Goal: Information Seeking & Learning: Learn about a topic

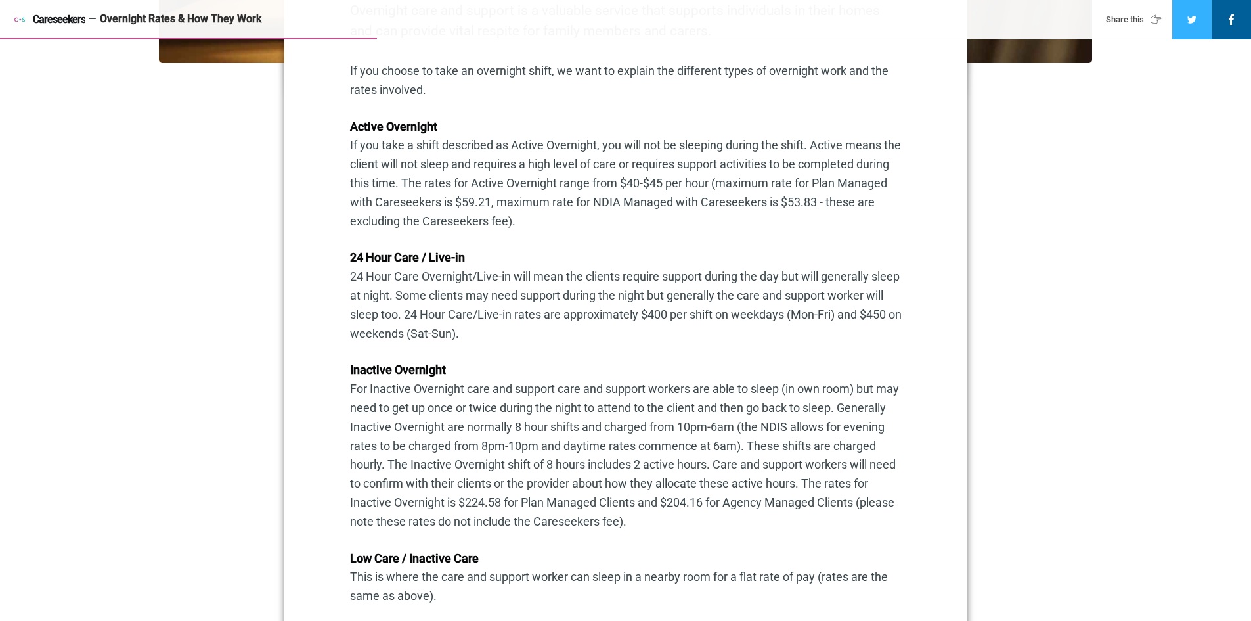
scroll to position [722, 0]
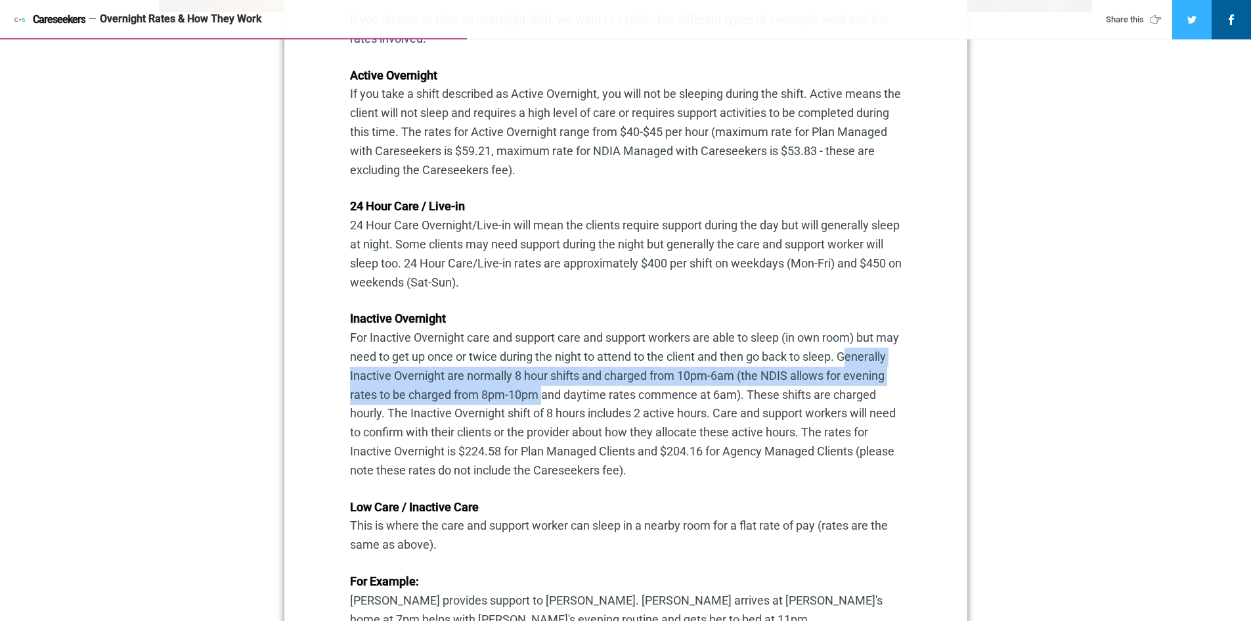
drag, startPoint x: 351, startPoint y: 374, endPoint x: 581, endPoint y: 401, distance: 232.1
click at [581, 401] on p "Inactive Overnight For Inactive Overnight care and support care and support wor…" at bounding box center [626, 394] width 552 height 170
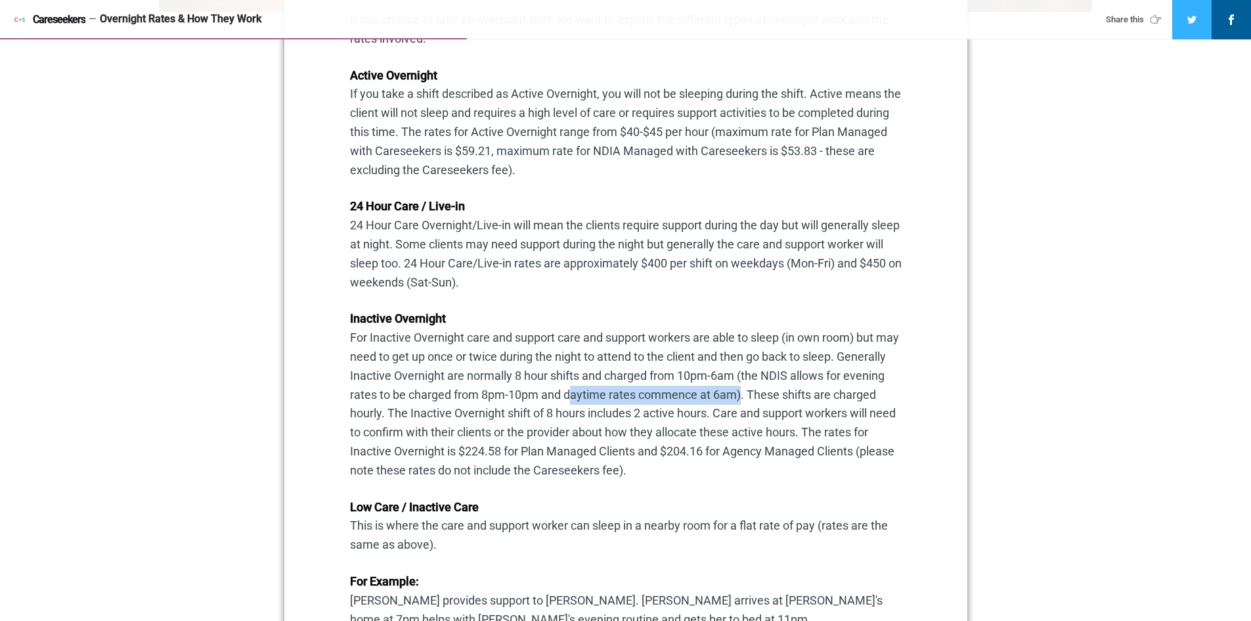
drag, startPoint x: 611, startPoint y: 399, endPoint x: 778, endPoint y: 397, distance: 166.8
click at [778, 397] on p "Inactive Overnight For Inactive Overnight care and support care and support wor…" at bounding box center [626, 394] width 552 height 170
drag, startPoint x: 528, startPoint y: 395, endPoint x: 580, endPoint y: 395, distance: 51.9
click at [580, 395] on p "Inactive Overnight For Inactive Overnight care and support care and support wor…" at bounding box center [626, 394] width 552 height 170
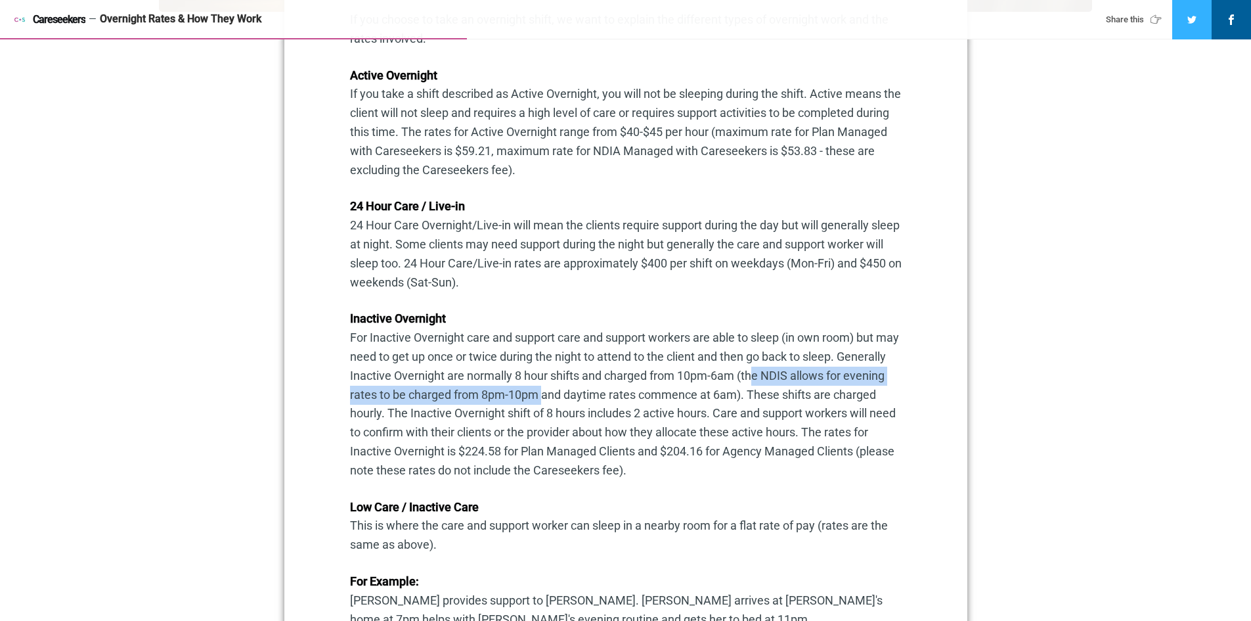
drag, startPoint x: 799, startPoint y: 374, endPoint x: 581, endPoint y: 403, distance: 220.0
click at [581, 403] on p "Inactive Overnight For Inactive Overnight care and support care and support wor…" at bounding box center [626, 394] width 552 height 170
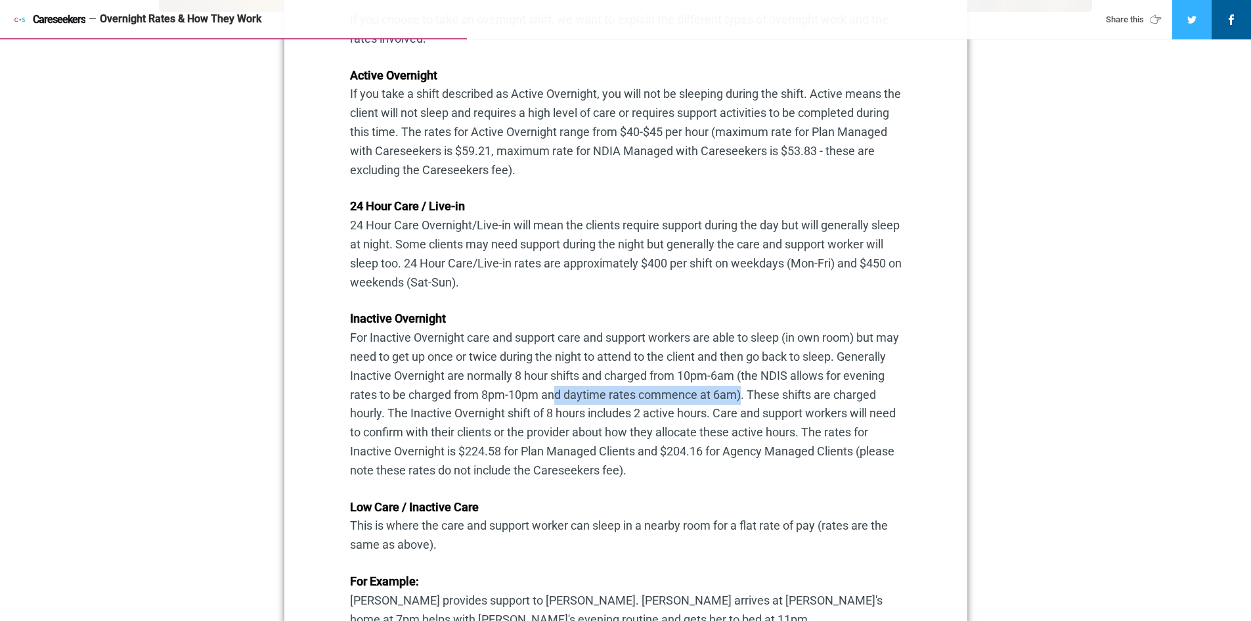
drag, startPoint x: 592, startPoint y: 398, endPoint x: 779, endPoint y: 399, distance: 187.2
click at [779, 399] on p "Inactive Overnight For Inactive Overnight care and support care and support wor…" at bounding box center [626, 394] width 552 height 170
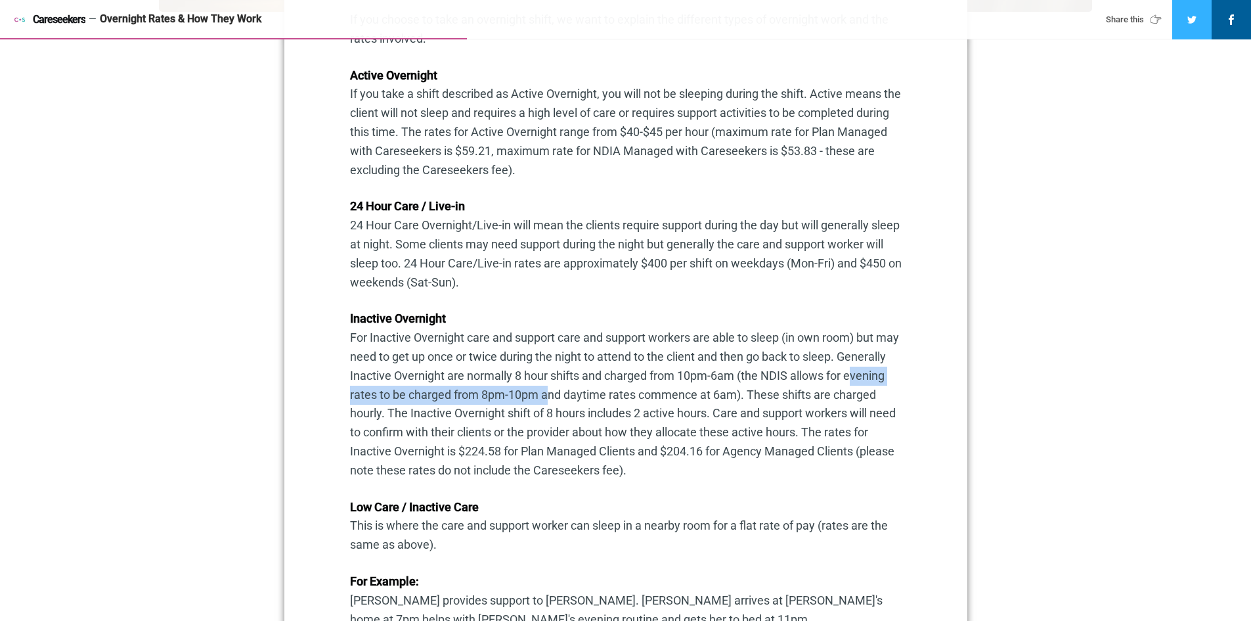
drag, startPoint x: 351, startPoint y: 398, endPoint x: 588, endPoint y: 401, distance: 237.7
click at [588, 401] on p "Inactive Overnight For Inactive Overnight care and support care and support wor…" at bounding box center [626, 394] width 552 height 170
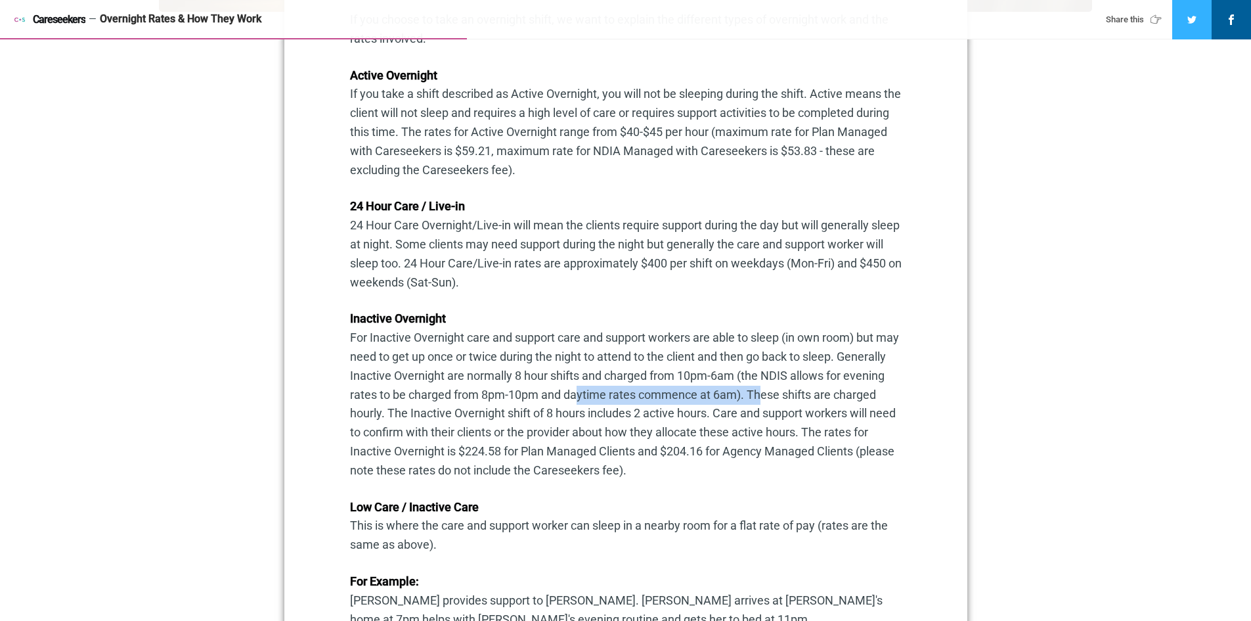
drag, startPoint x: 615, startPoint y: 400, endPoint x: 801, endPoint y: 405, distance: 186.6
click at [801, 405] on p "Inactive Overnight For Inactive Overnight care and support care and support wor…" at bounding box center [626, 394] width 552 height 170
drag, startPoint x: 567, startPoint y: 403, endPoint x: 610, endPoint y: 406, distance: 42.9
click at [567, 402] on p "Inactive Overnight For Inactive Overnight care and support care and support wor…" at bounding box center [626, 394] width 552 height 170
click at [739, 406] on p "Inactive Overnight For Inactive Overnight care and support care and support wor…" at bounding box center [626, 394] width 552 height 170
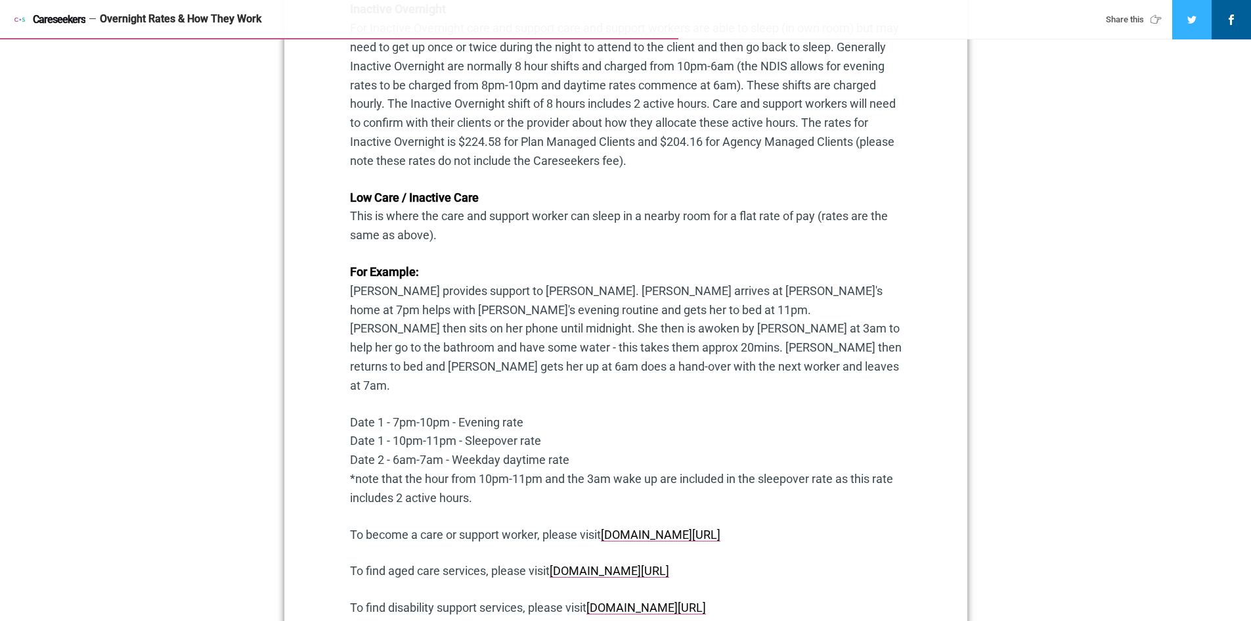
scroll to position [1051, 0]
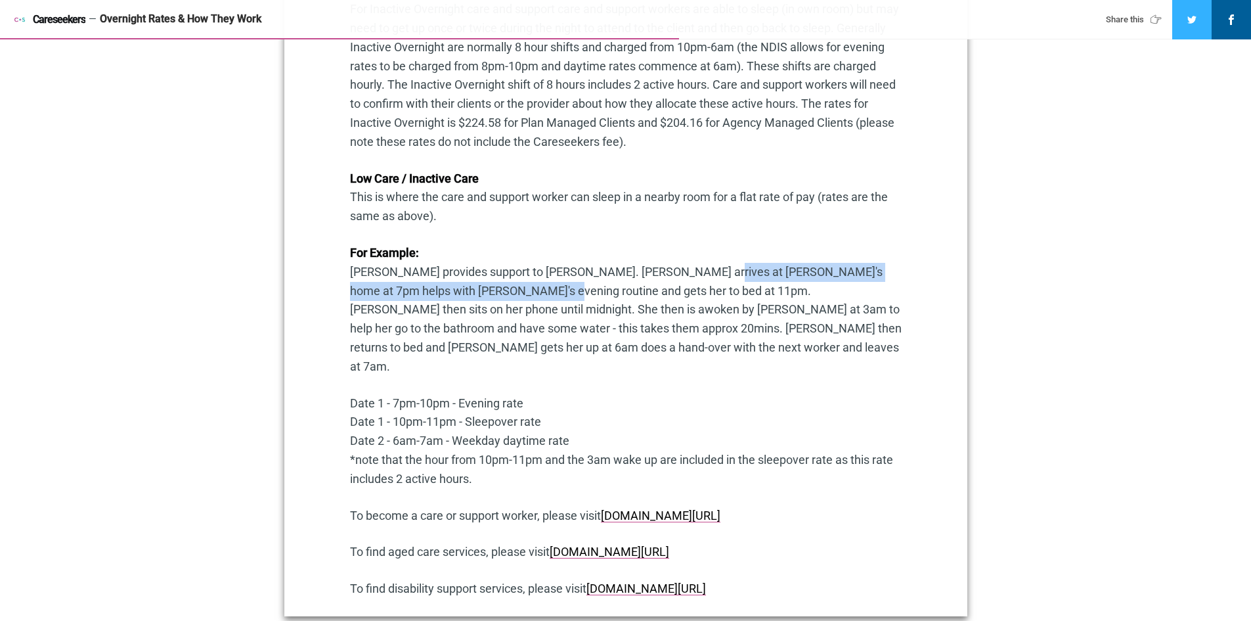
drag, startPoint x: 672, startPoint y: 273, endPoint x: 473, endPoint y: 296, distance: 199.6
click at [473, 296] on p "For Example: [PERSON_NAME] provides support to [PERSON_NAME]. [PERSON_NAME] arr…" at bounding box center [626, 310] width 552 height 133
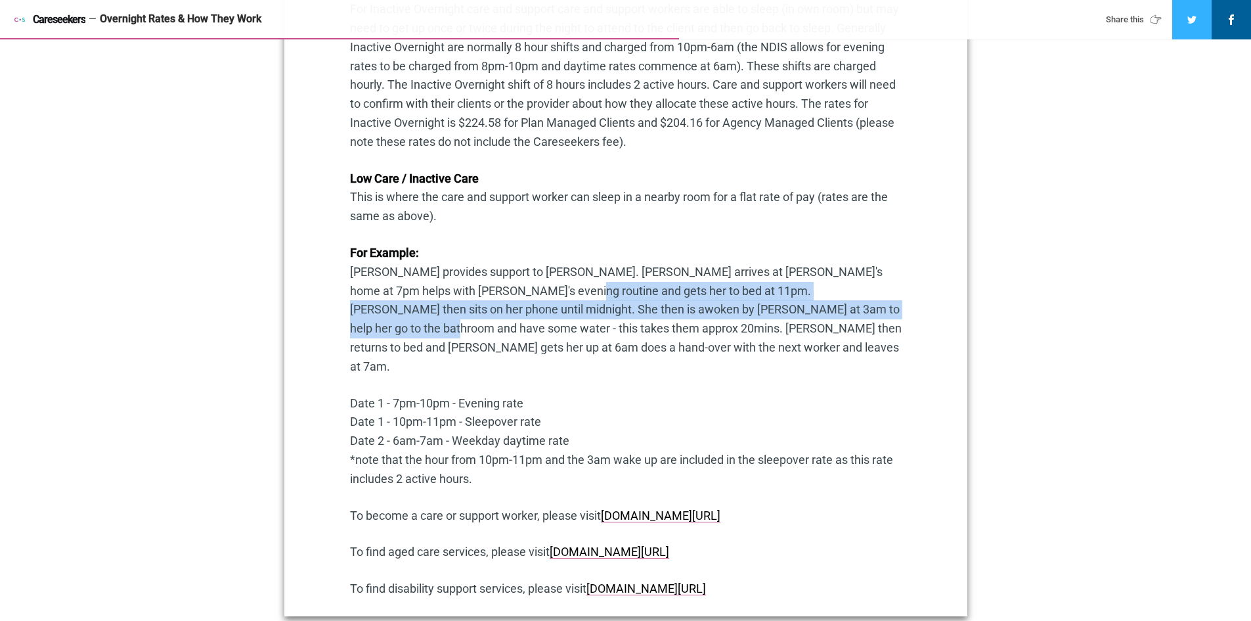
drag, startPoint x: 492, startPoint y: 296, endPoint x: 799, endPoint y: 316, distance: 308.0
click at [799, 316] on p "For Example: [PERSON_NAME] provides support to [PERSON_NAME]. [PERSON_NAME] arr…" at bounding box center [626, 310] width 552 height 133
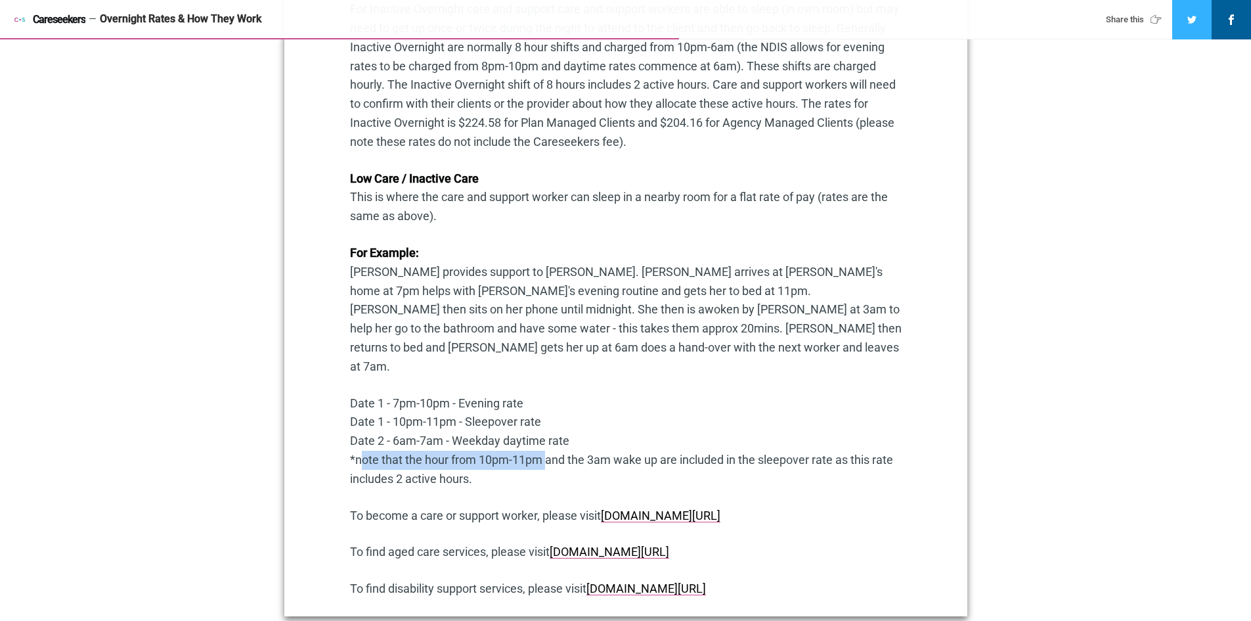
drag, startPoint x: 355, startPoint y: 426, endPoint x: 542, endPoint y: 423, distance: 187.2
click at [542, 423] on p "Date 1 - 7pm-10pm - Evening rate Date 1 - 10pm-11pm - Sleepover rate Date 2 - 6…" at bounding box center [626, 441] width 552 height 95
drag, startPoint x: 395, startPoint y: 386, endPoint x: 455, endPoint y: 385, distance: 60.4
click at [455, 394] on p "Date 1 - 7pm-10pm - Evening rate Date 1 - 10pm-11pm - Sleepover rate Date 2 - 6…" at bounding box center [626, 441] width 552 height 95
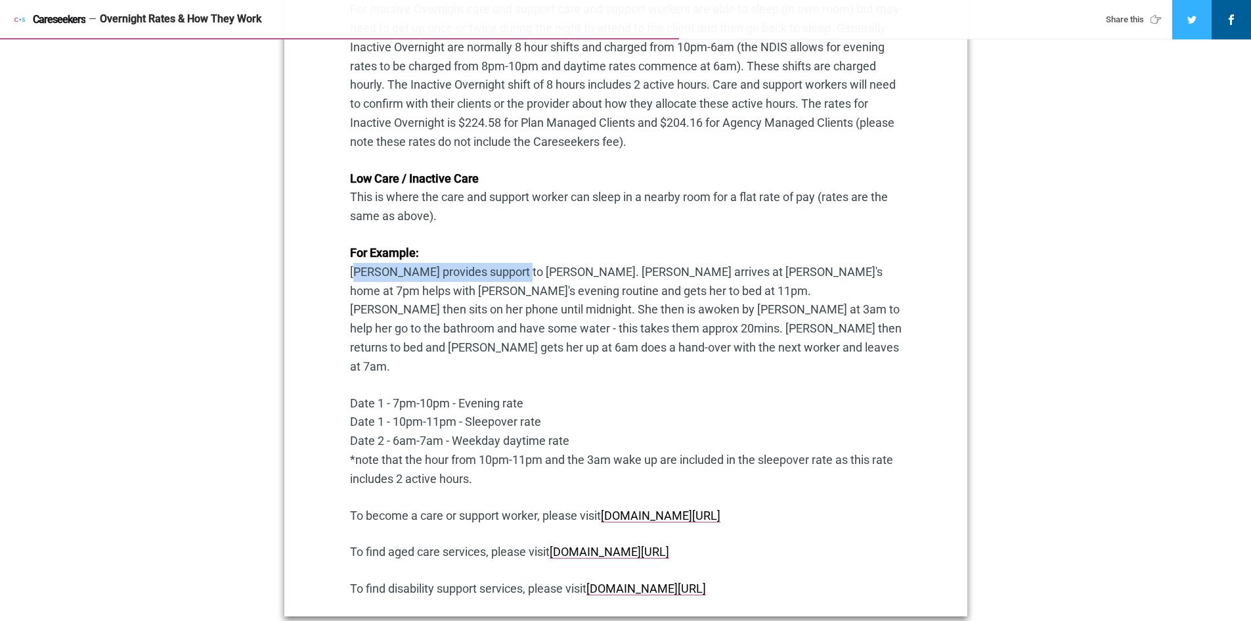
drag, startPoint x: 351, startPoint y: 271, endPoint x: 507, endPoint y: 276, distance: 156.4
click at [507, 276] on p "For Example: [PERSON_NAME] provides support to [PERSON_NAME]. [PERSON_NAME] arr…" at bounding box center [626, 310] width 552 height 133
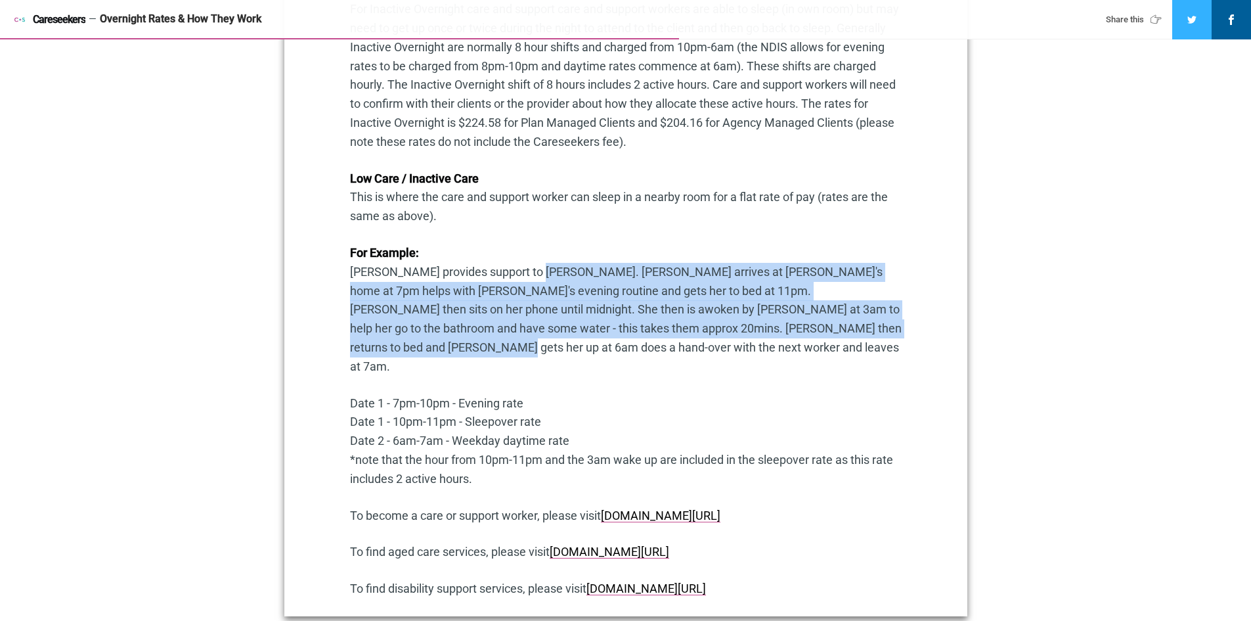
drag, startPoint x: 519, startPoint y: 270, endPoint x: 845, endPoint y: 331, distance: 332.0
click at [845, 331] on p "For Example: [PERSON_NAME] provides support to [PERSON_NAME]. [PERSON_NAME] arr…" at bounding box center [626, 310] width 552 height 133
